Goal: Task Accomplishment & Management: Manage account settings

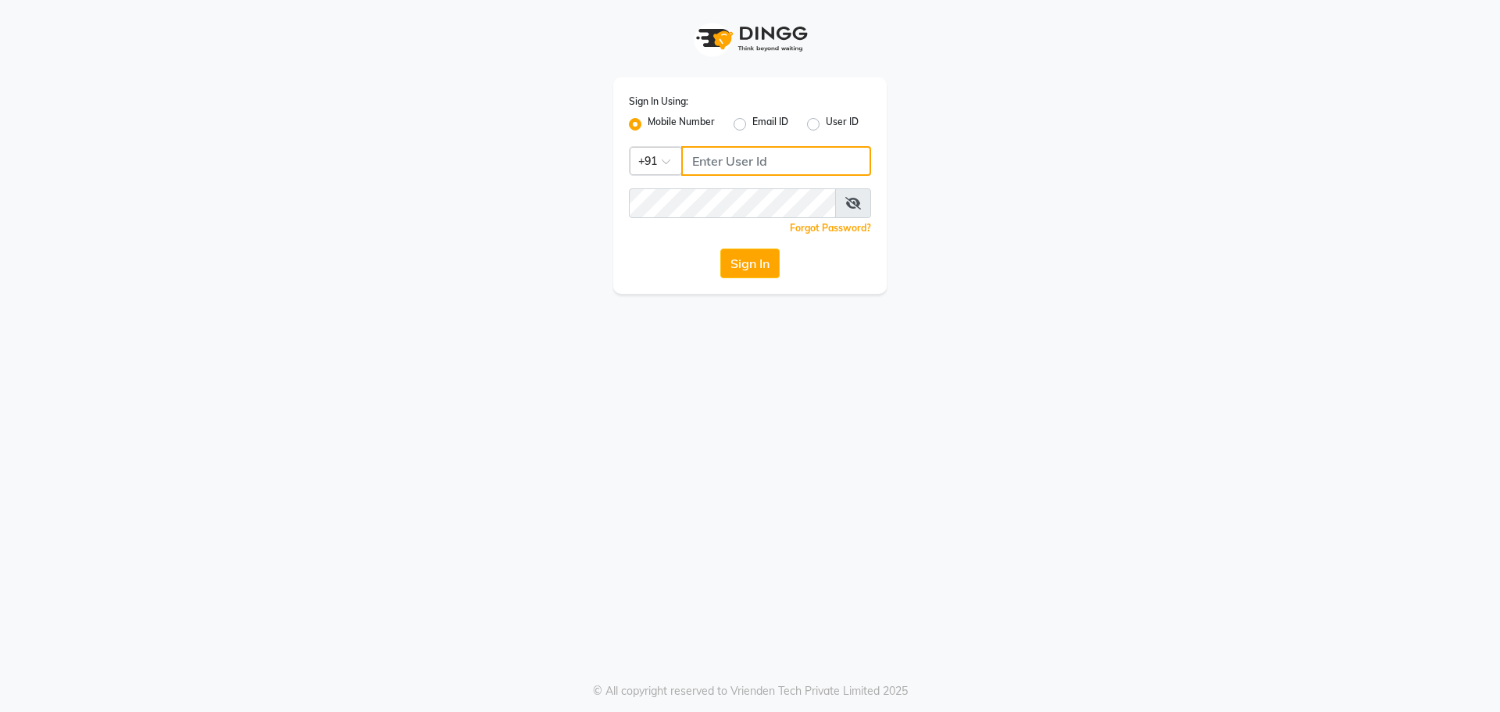
click at [792, 170] on input "Username" at bounding box center [776, 161] width 190 height 30
type input "9863019747"
click at [720, 248] on button "Sign In" at bounding box center [749, 263] width 59 height 30
